Goal: Navigation & Orientation: Find specific page/section

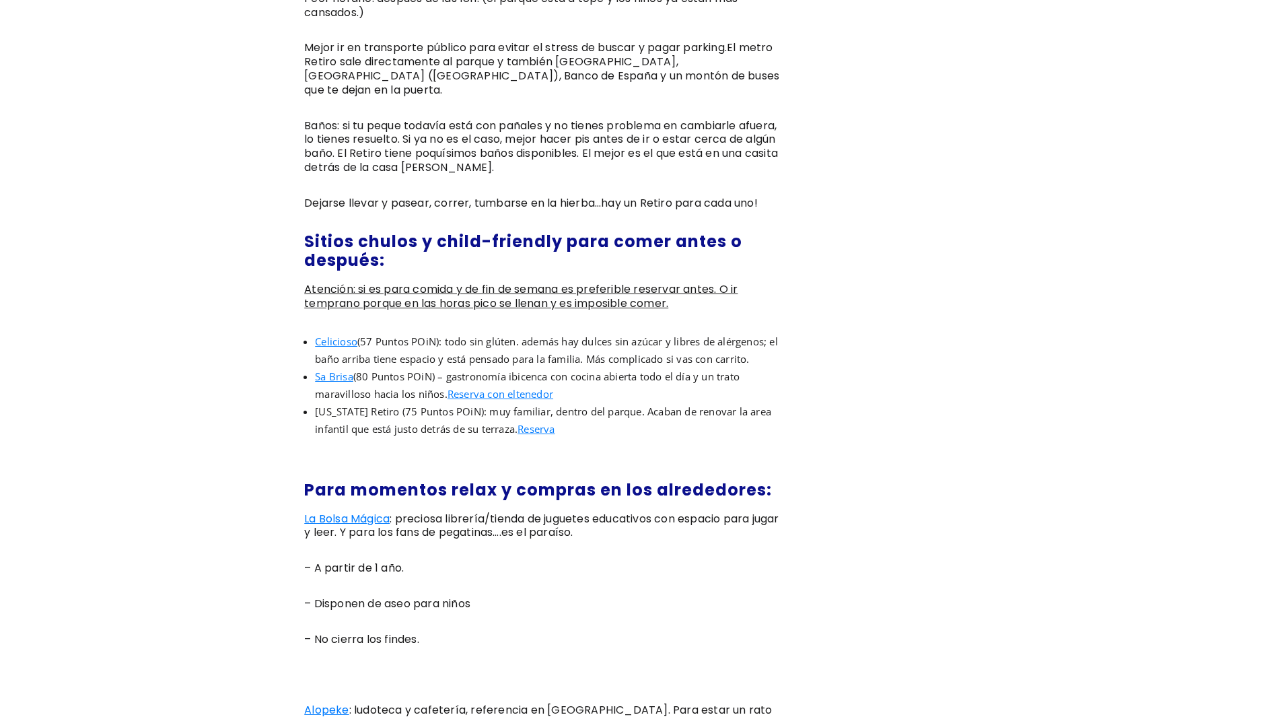
scroll to position [1184, 0]
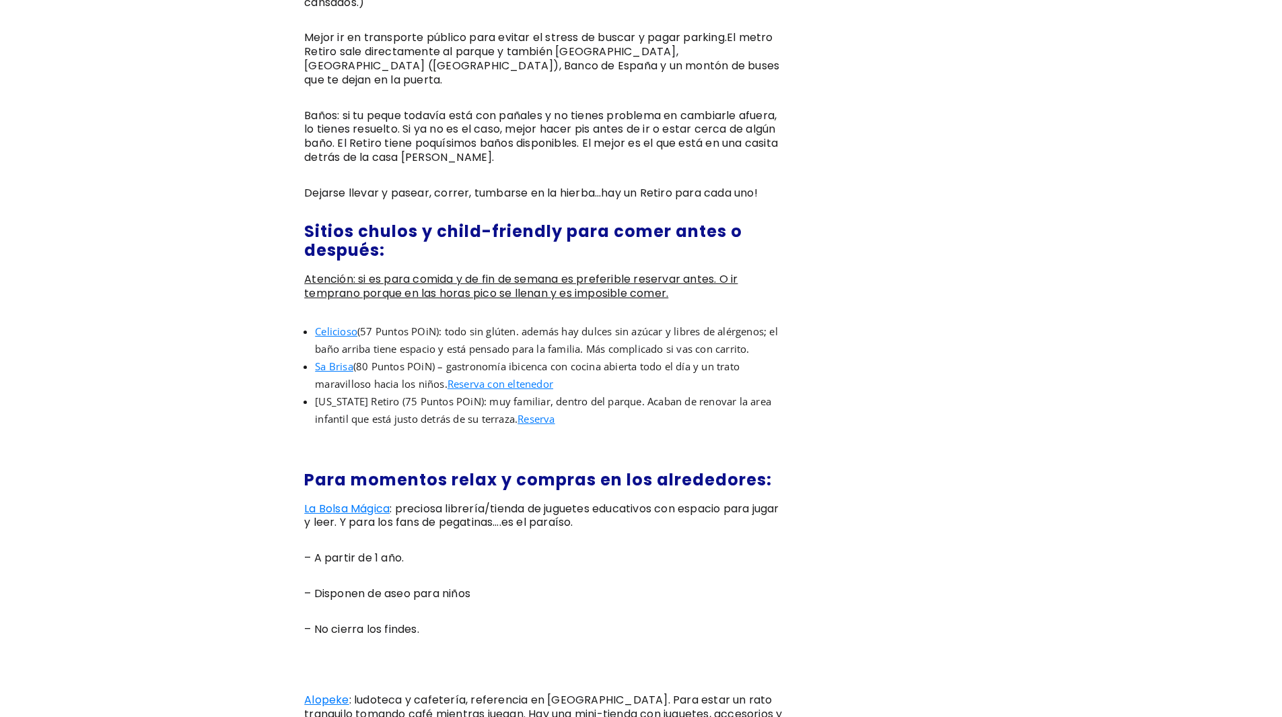
click at [334, 373] on span "Sa Brisa" at bounding box center [334, 365] width 38 height 13
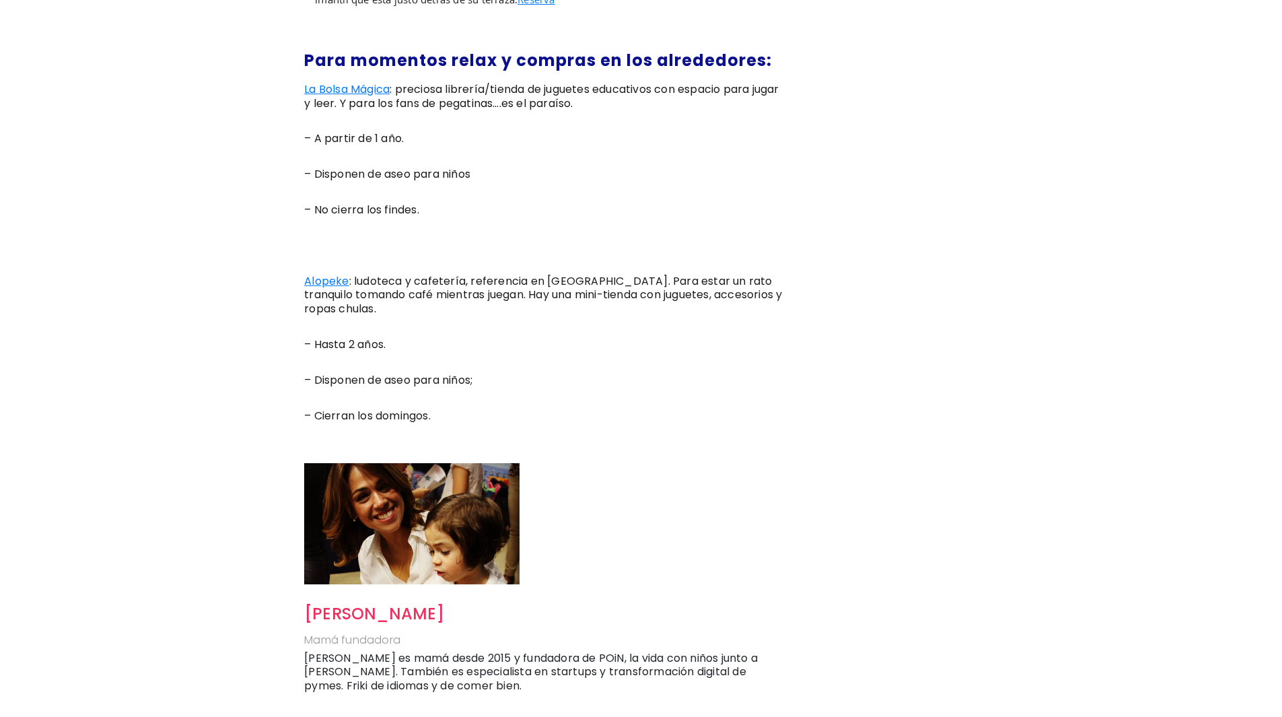
scroll to position [1292, 0]
click at [342, 98] on span "La Bolsa Mágica" at bounding box center [346, 89] width 85 height 15
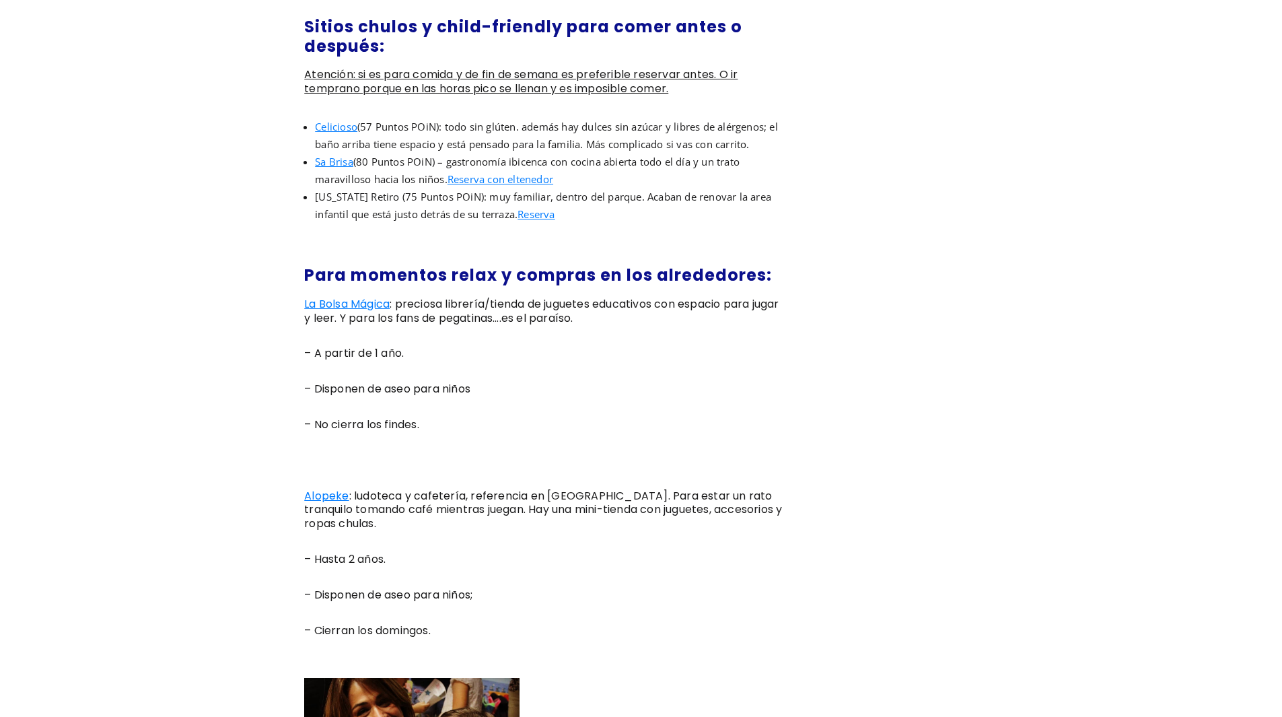
scroll to position [1077, 0]
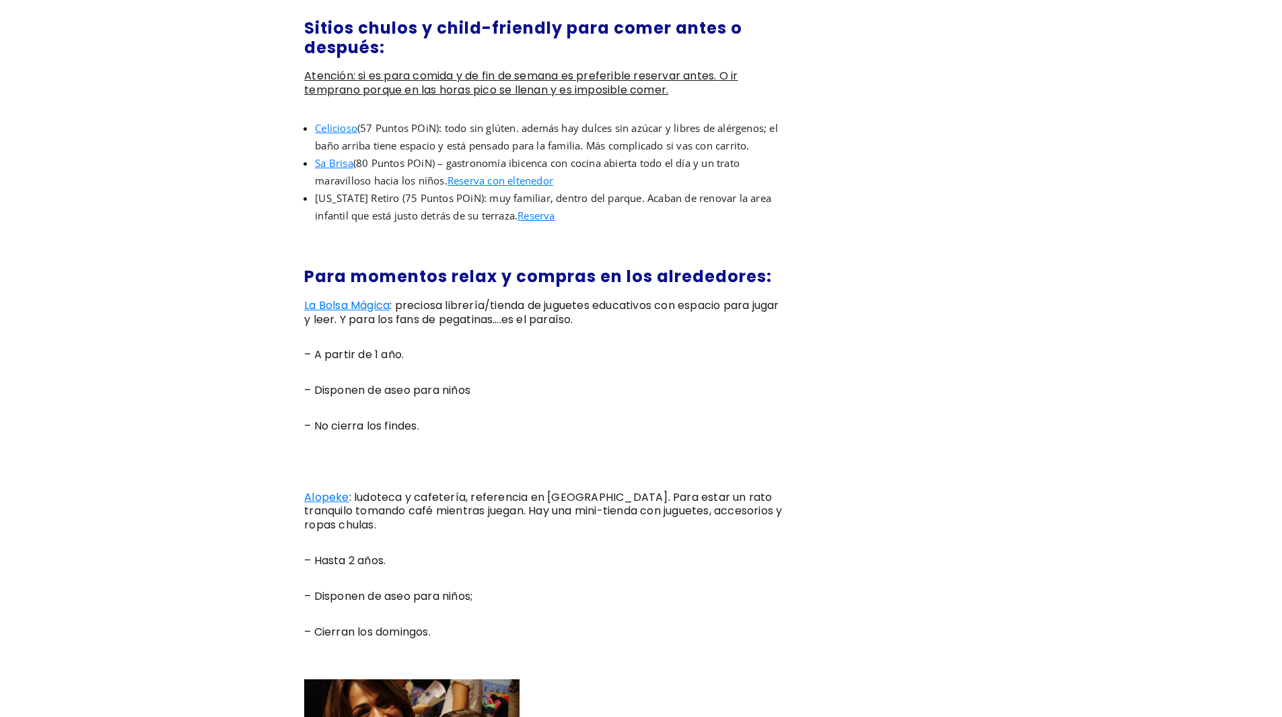
click at [342, 135] on span "Celicioso" at bounding box center [336, 127] width 42 height 13
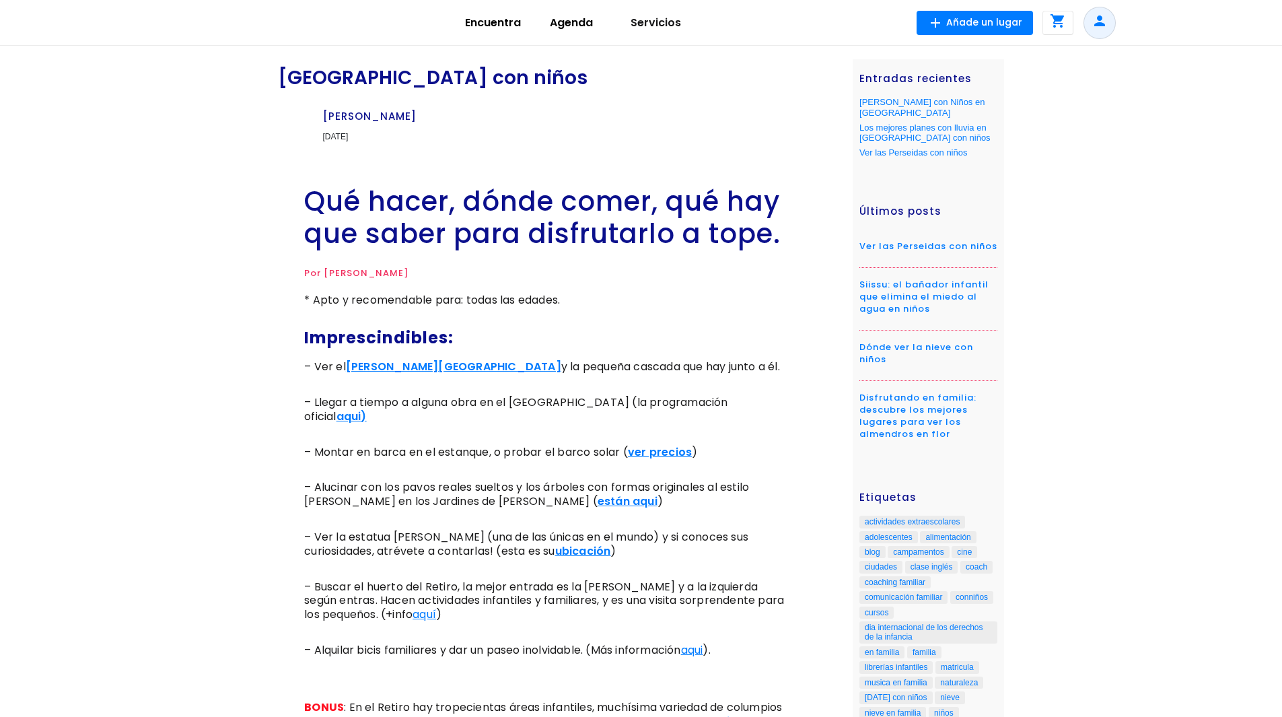
scroll to position [1077, 0]
